Goal: Information Seeking & Learning: Learn about a topic

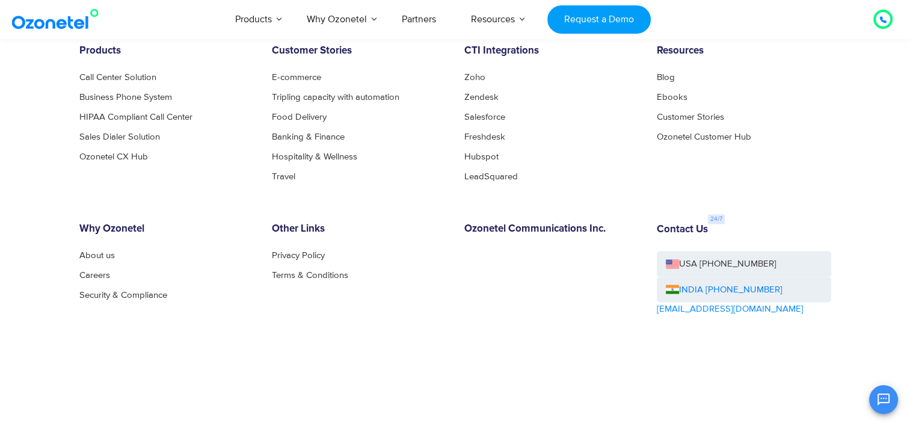
scroll to position [6587, 0]
click at [106, 274] on link "Careers" at bounding box center [97, 275] width 37 height 9
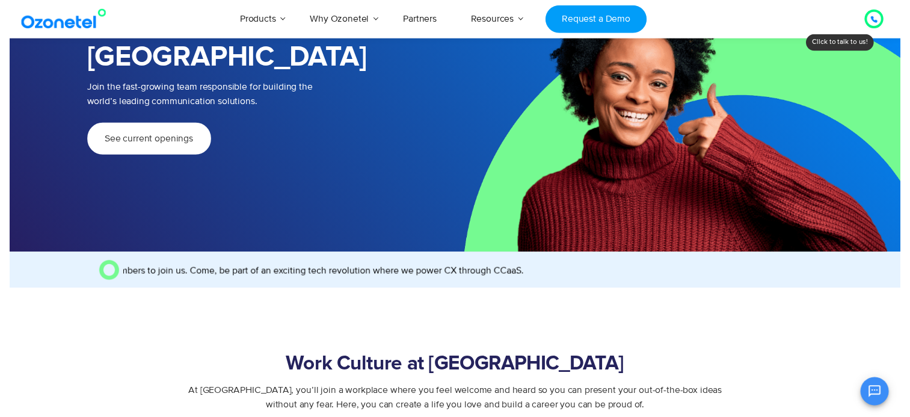
scroll to position [79, 0]
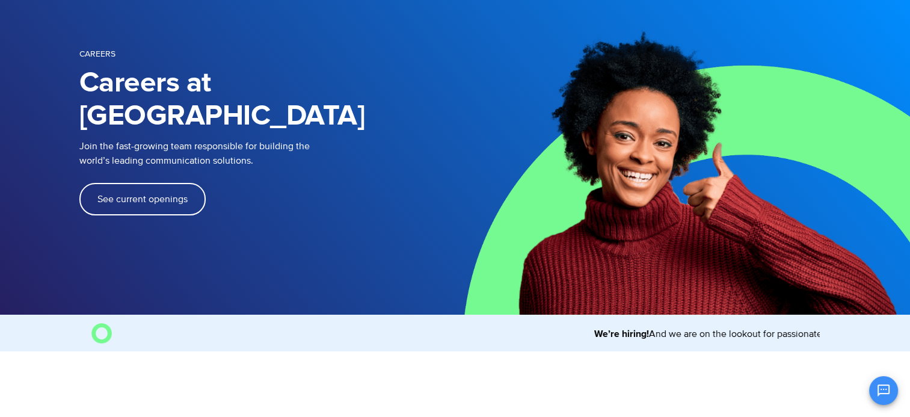
click at [168, 194] on span "See current openings" at bounding box center [142, 199] width 90 height 10
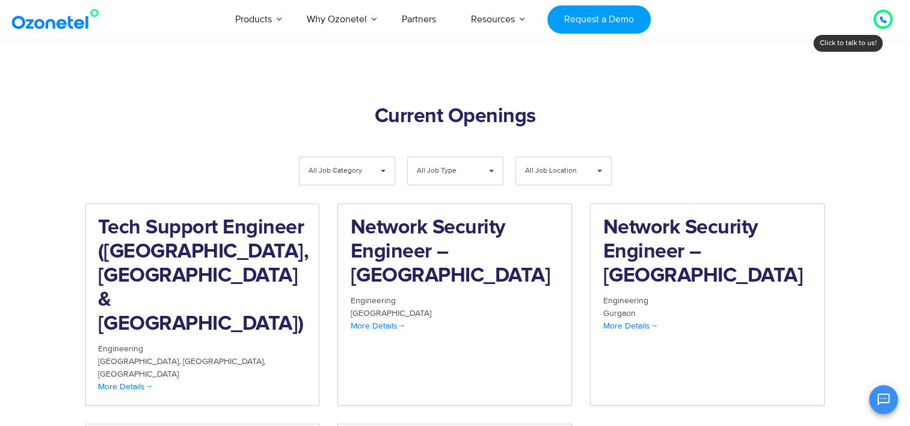
scroll to position [1245, 0]
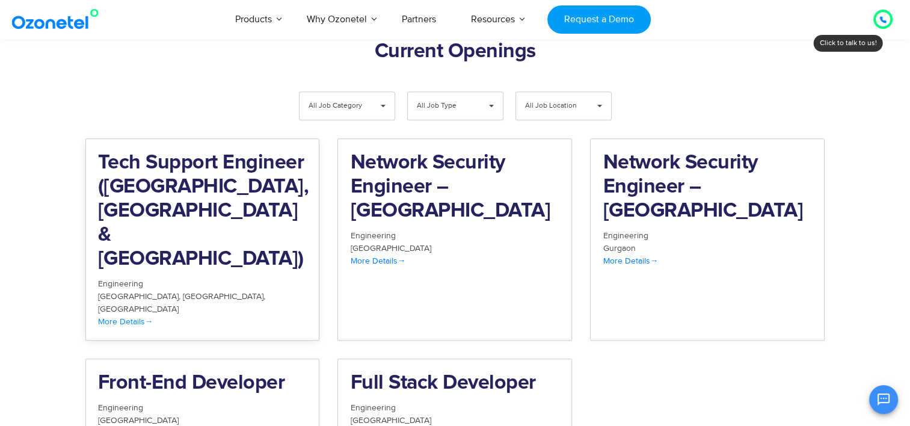
click at [206, 151] on h2 "Tech Support Engineer (Chennai, Bangalore & Mumbai)" at bounding box center [202, 211] width 209 height 120
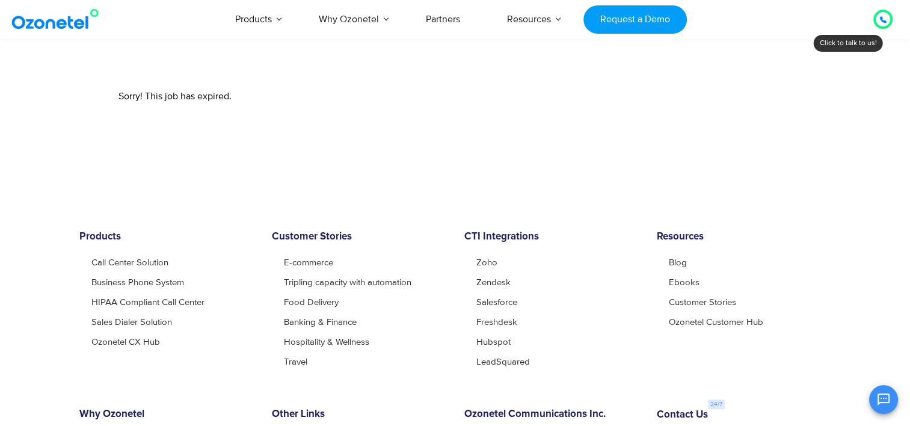
scroll to position [291, 0]
